Goal: Task Accomplishment & Management: Manage account settings

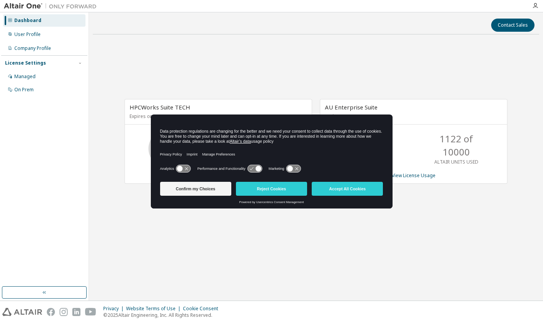
click at [215, 186] on button "Confirm my Choices" at bounding box center [195, 189] width 71 height 14
